Goal: Task Accomplishment & Management: Complete application form

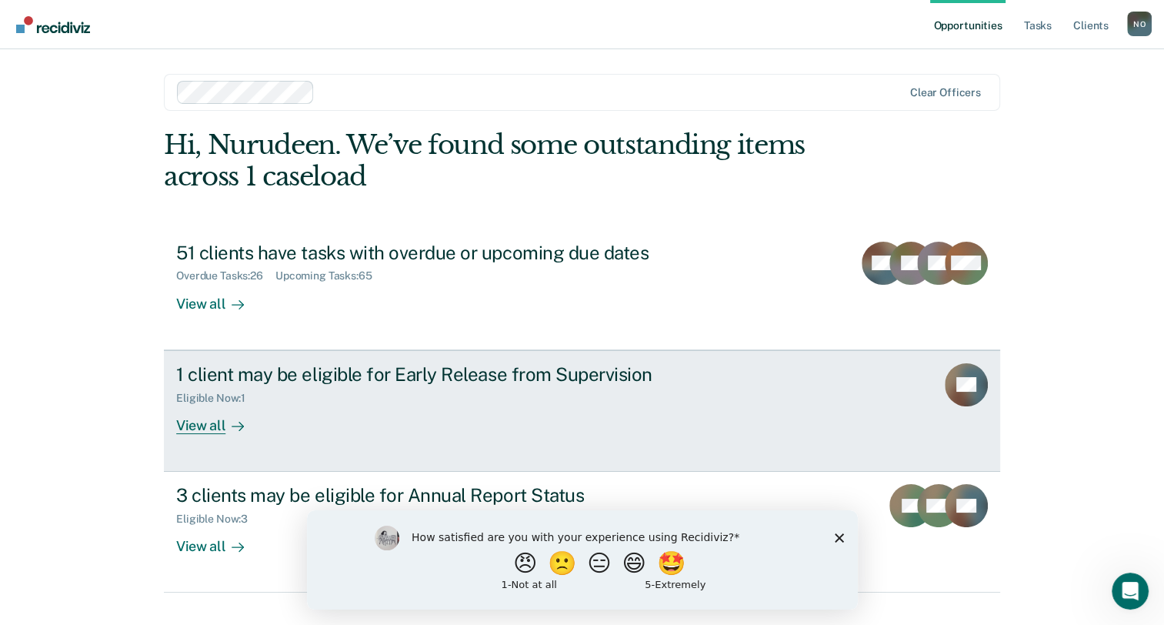
scroll to position [28, 0]
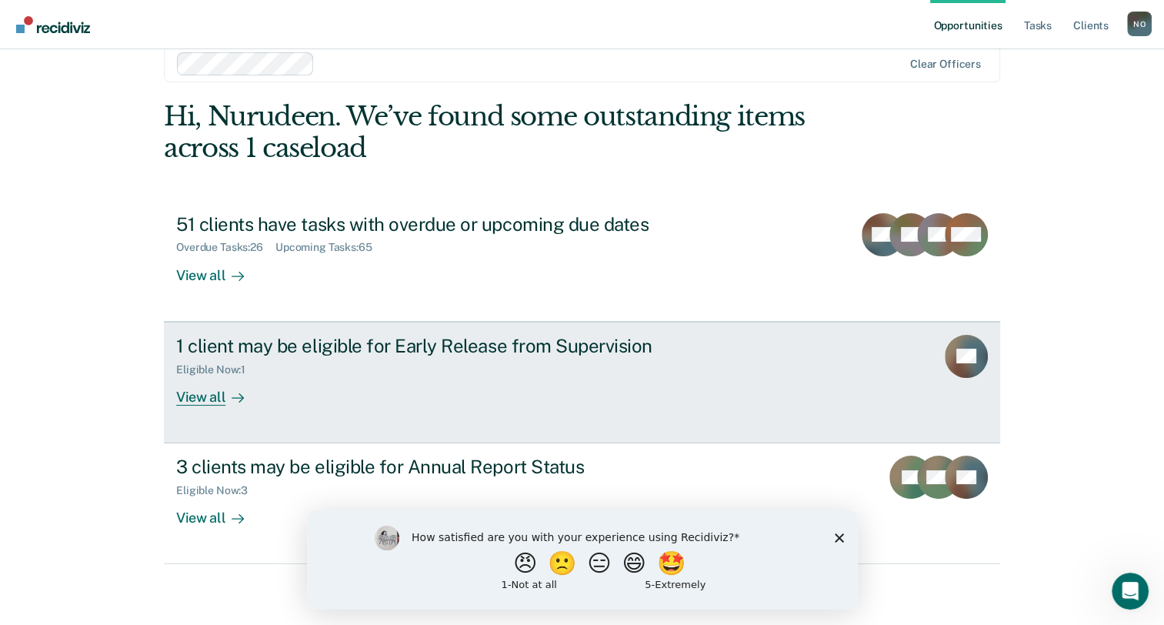
click at [207, 399] on div "View all" at bounding box center [219, 390] width 86 height 30
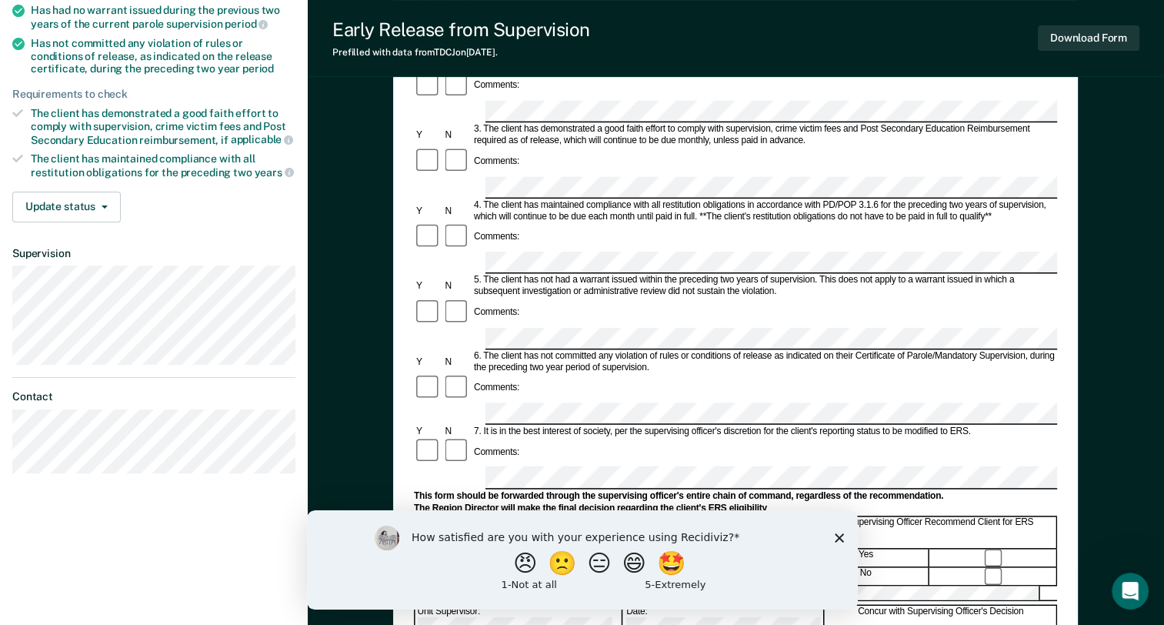
scroll to position [294, 0]
click at [835, 535] on icon "Close survey" at bounding box center [838, 536] width 9 height 9
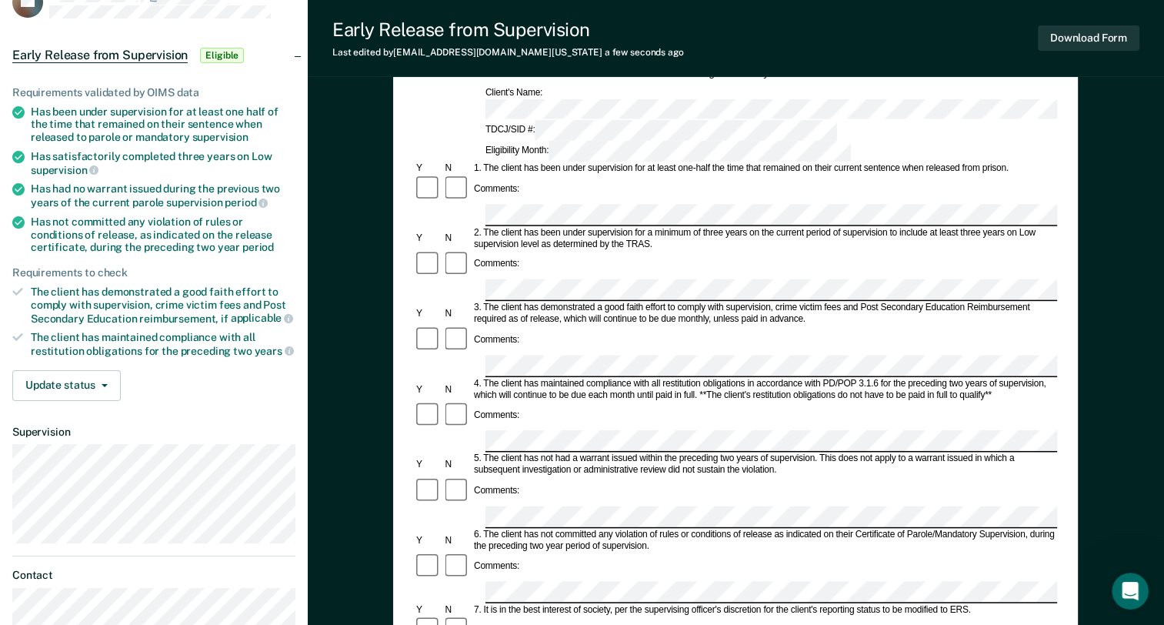
scroll to position [0, 0]
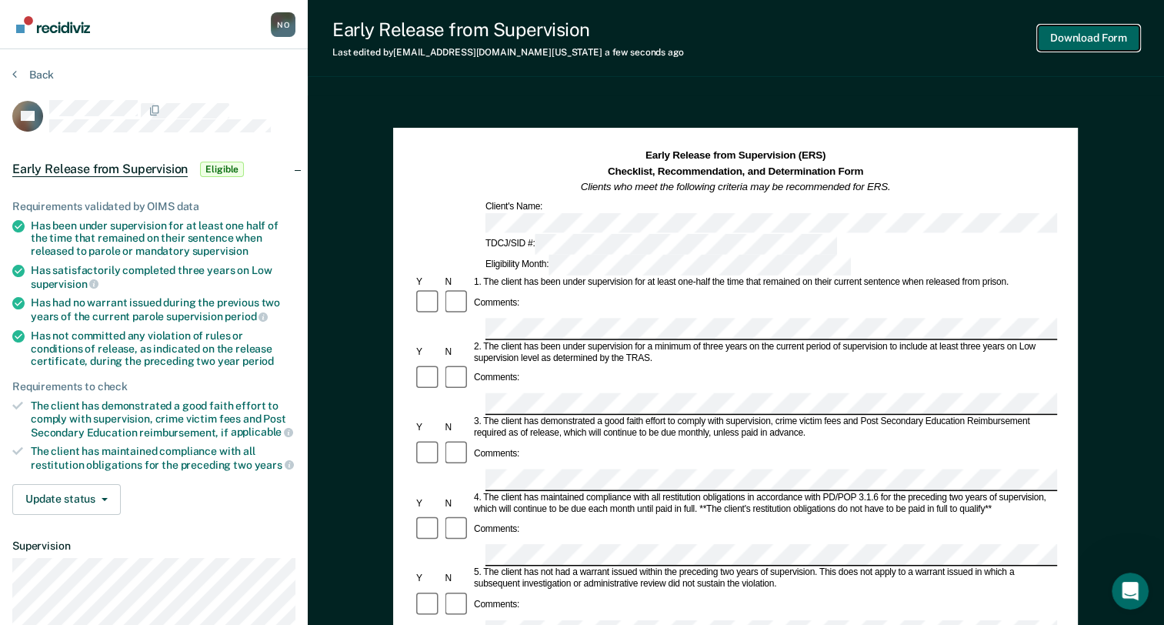
click at [1057, 41] on button "Download Form" at bounding box center [1089, 37] width 102 height 25
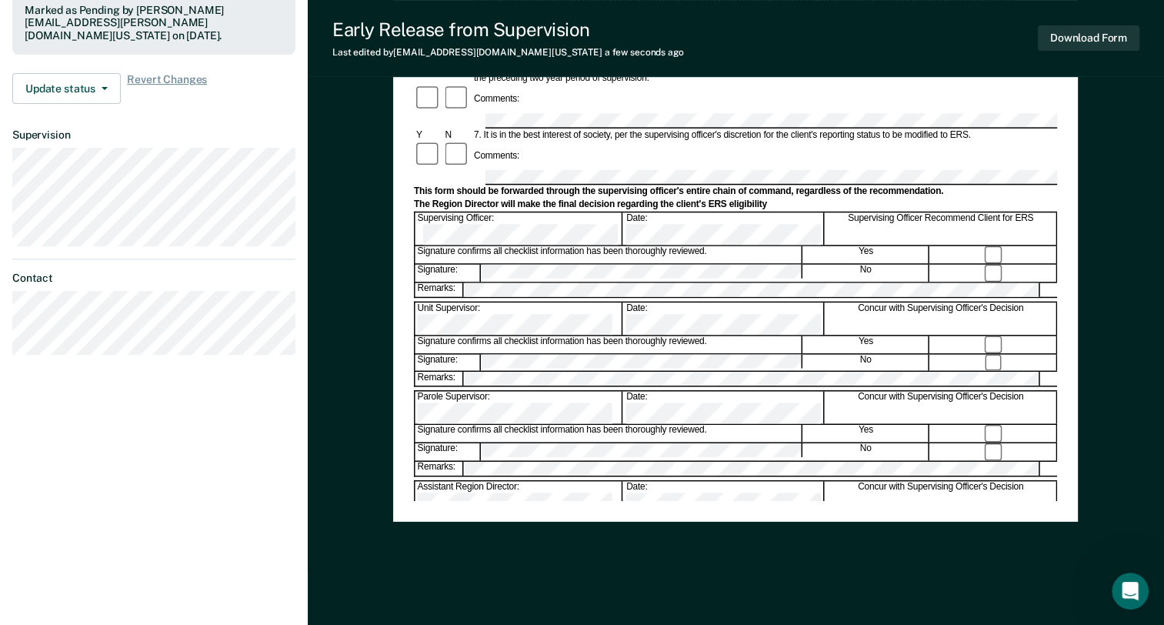
scroll to position [515, 0]
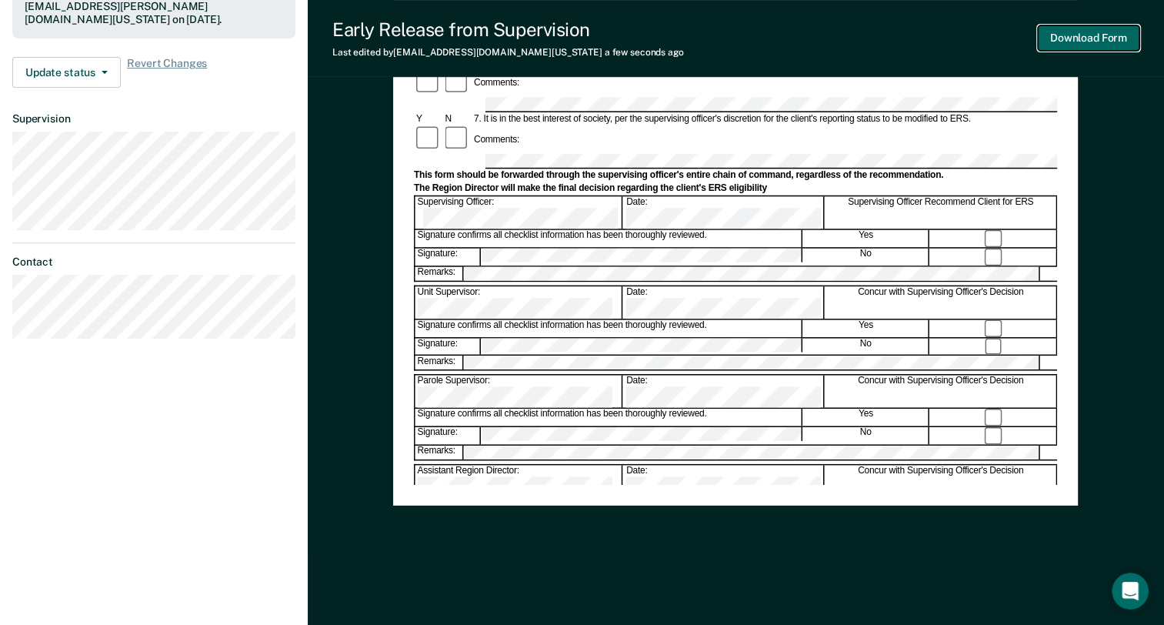
click at [1092, 41] on button "Download Form" at bounding box center [1089, 37] width 102 height 25
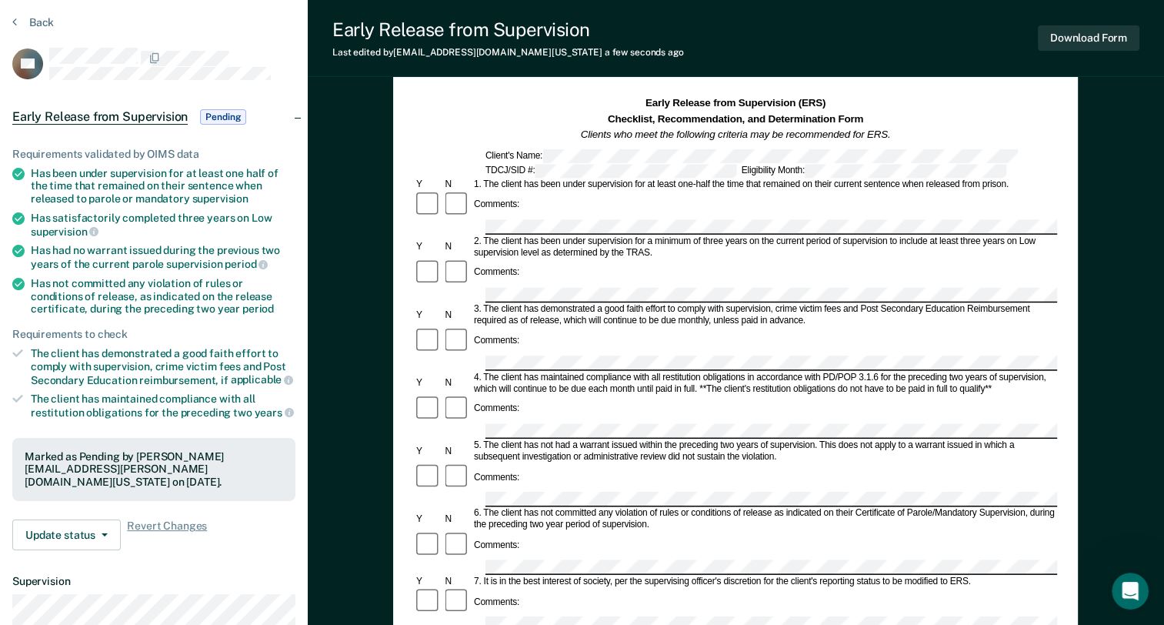
scroll to position [0, 0]
